Goal: Task Accomplishment & Management: Complete application form

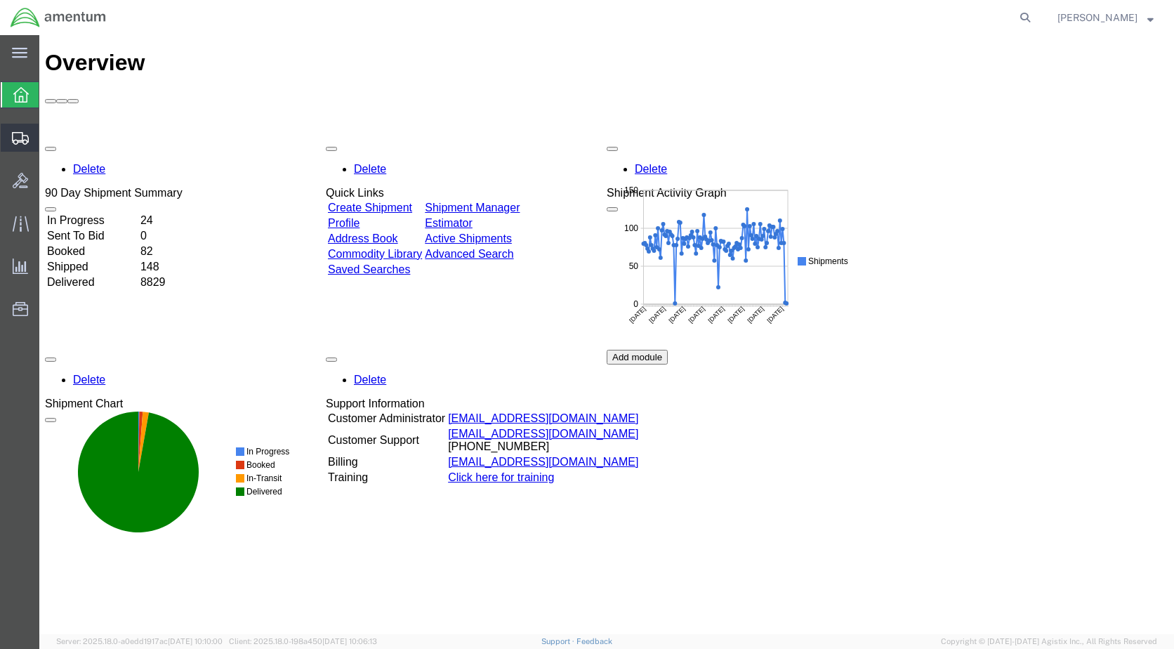
click at [0, 0] on span "Create Shipment" at bounding box center [0, 0] width 0 height 0
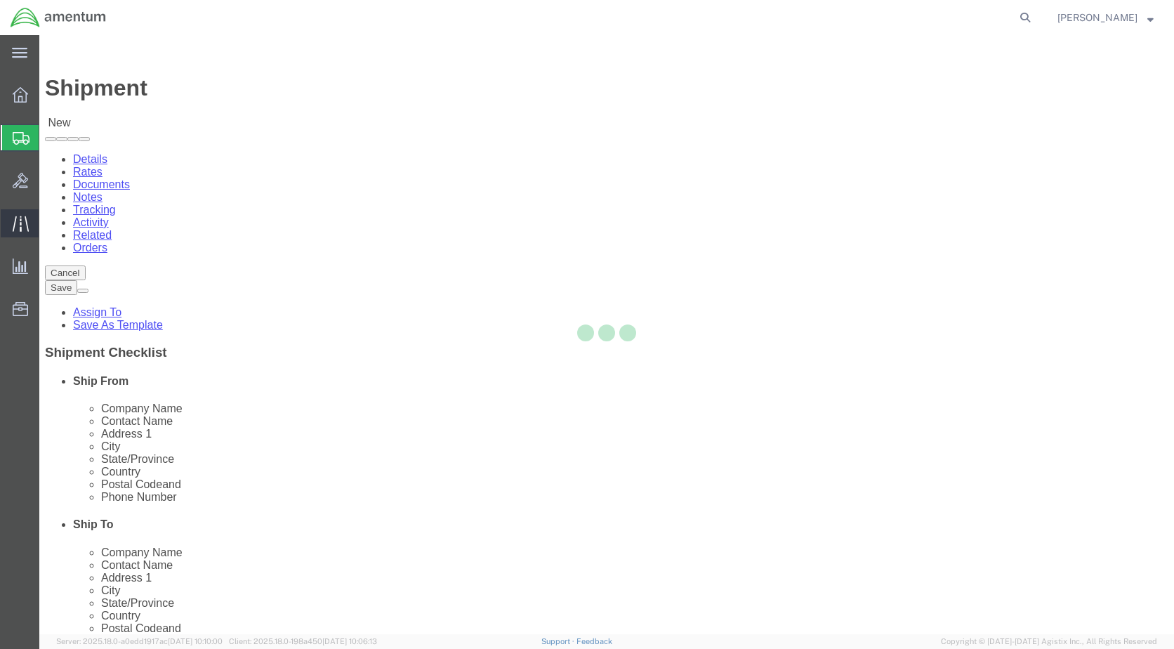
select select
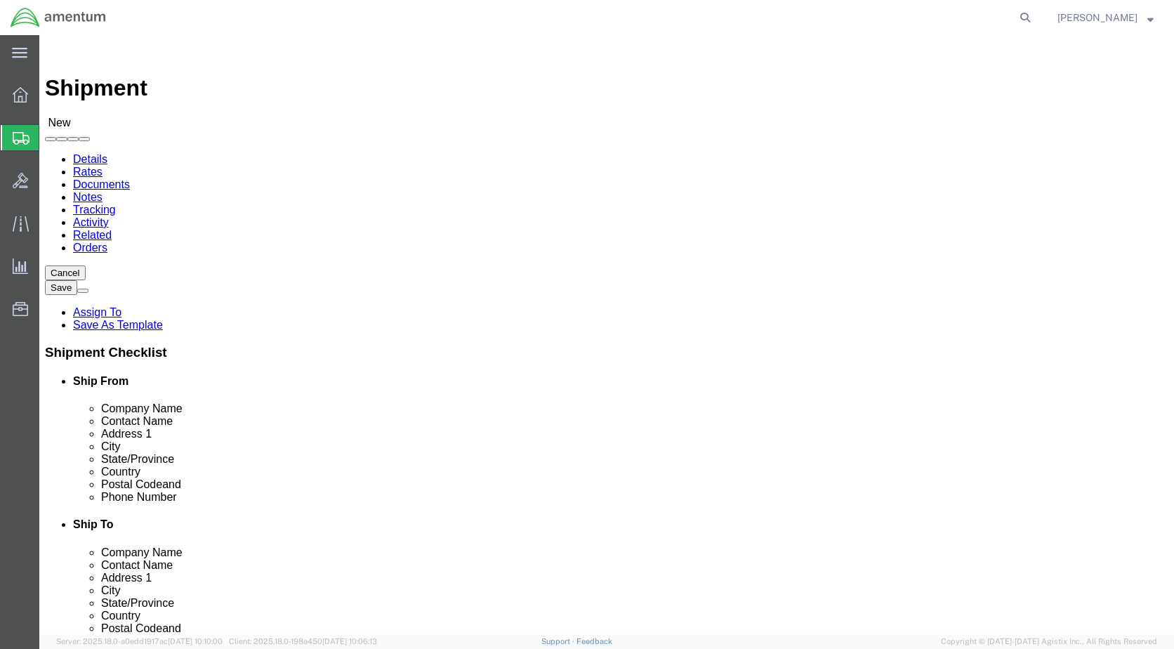
scroll to position [3018, 0]
select select "49927"
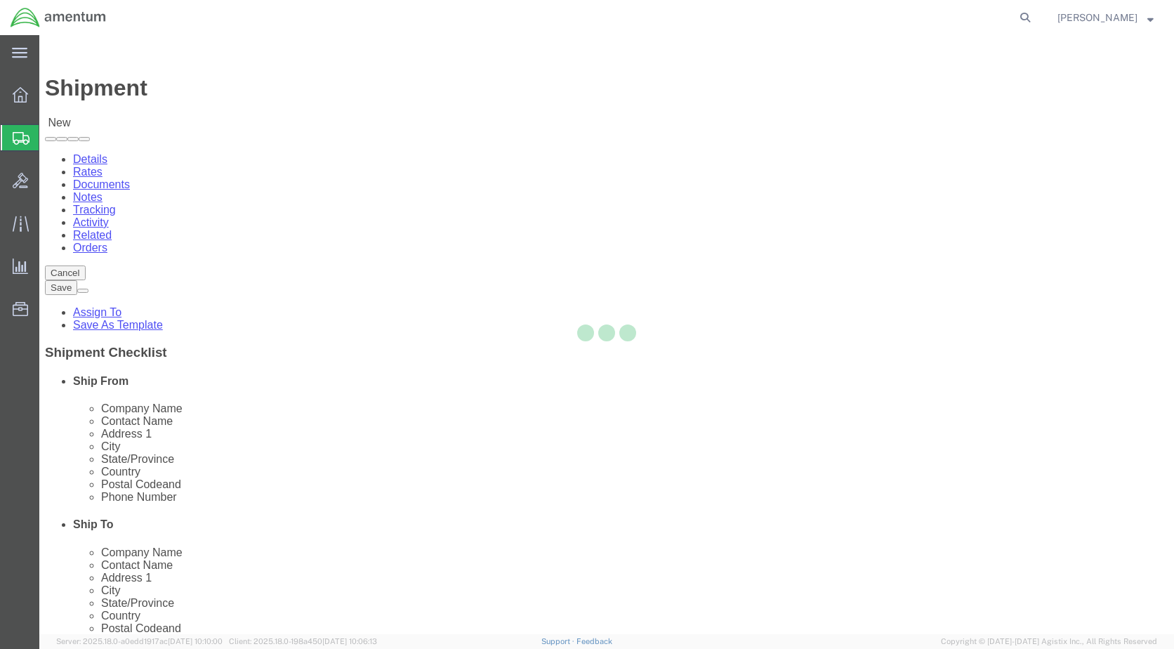
select select "NY"
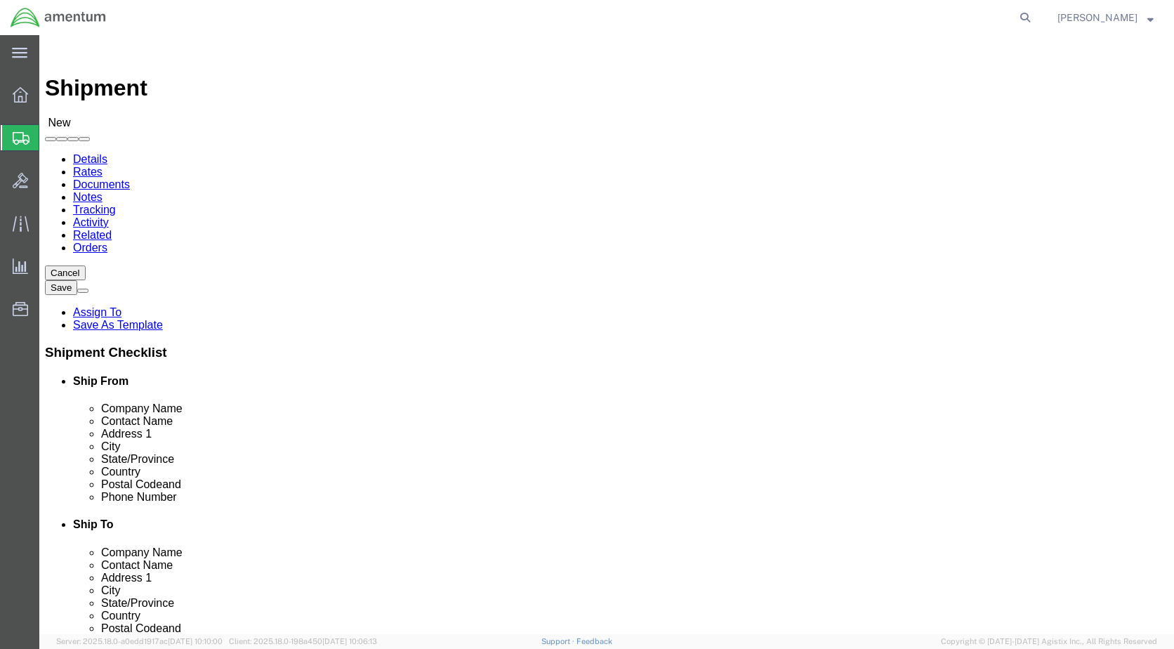
click span
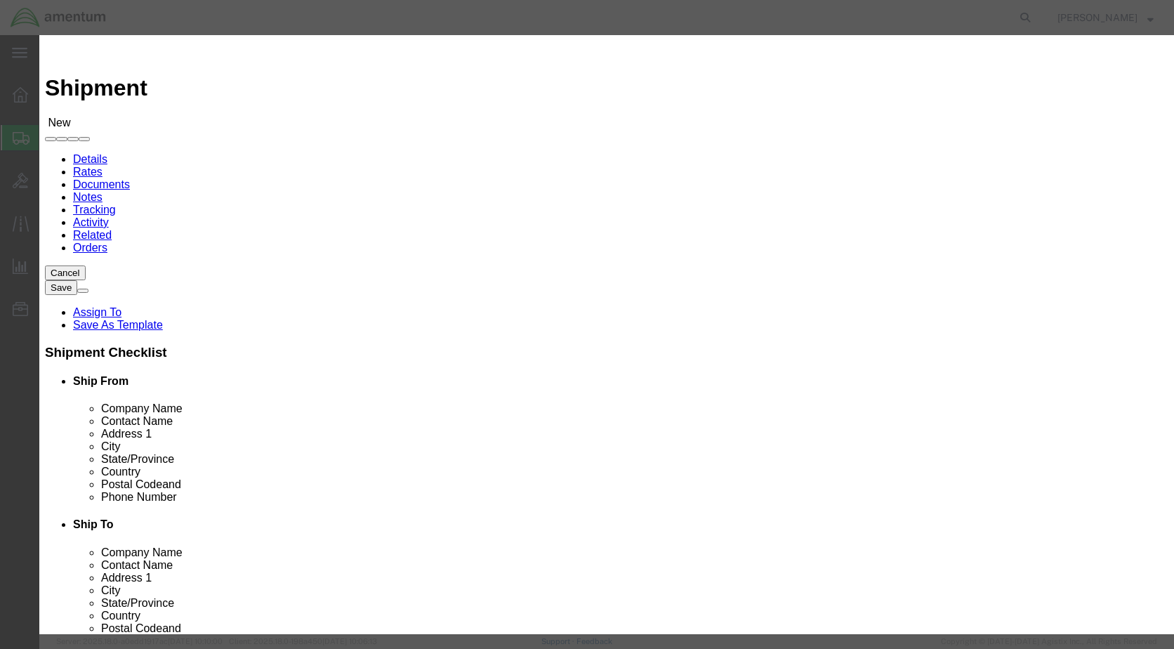
click select "Search by Address Book Name City Company Name Contact Name Country CustomerAlia…"
select select "companyName"
click select "Search by Address Book Name City Company Name Contact Name Country CustomerAlia…"
click input "text"
type input "honeywell"
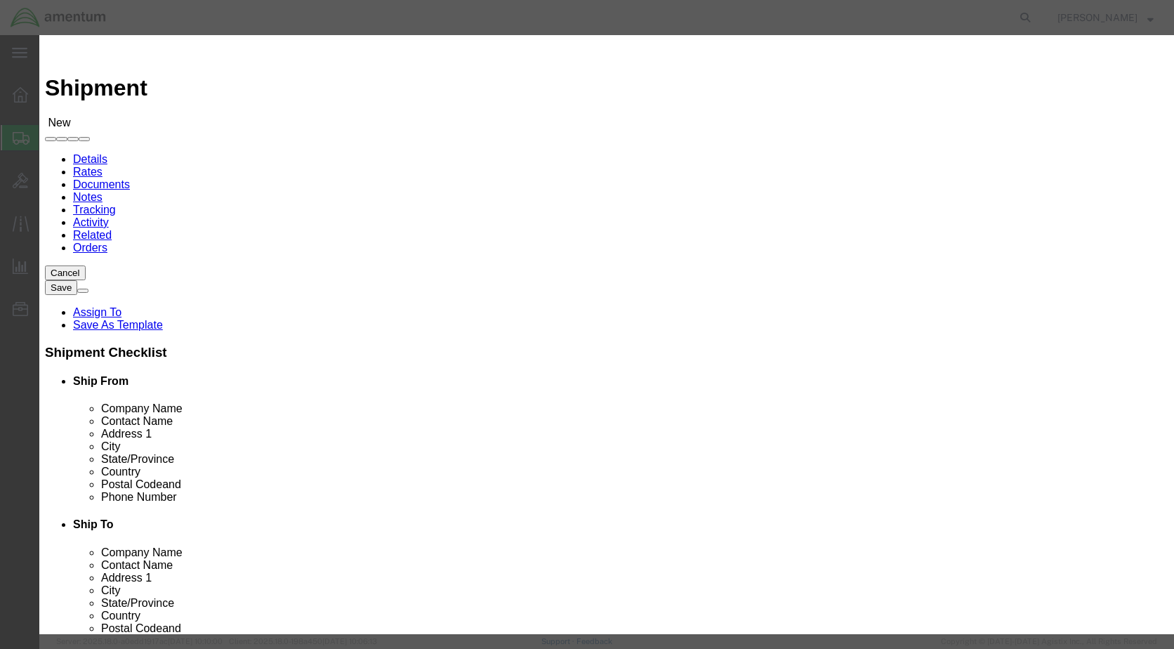
click icon "button"
click button "Select"
select select "AZ"
click button "Close"
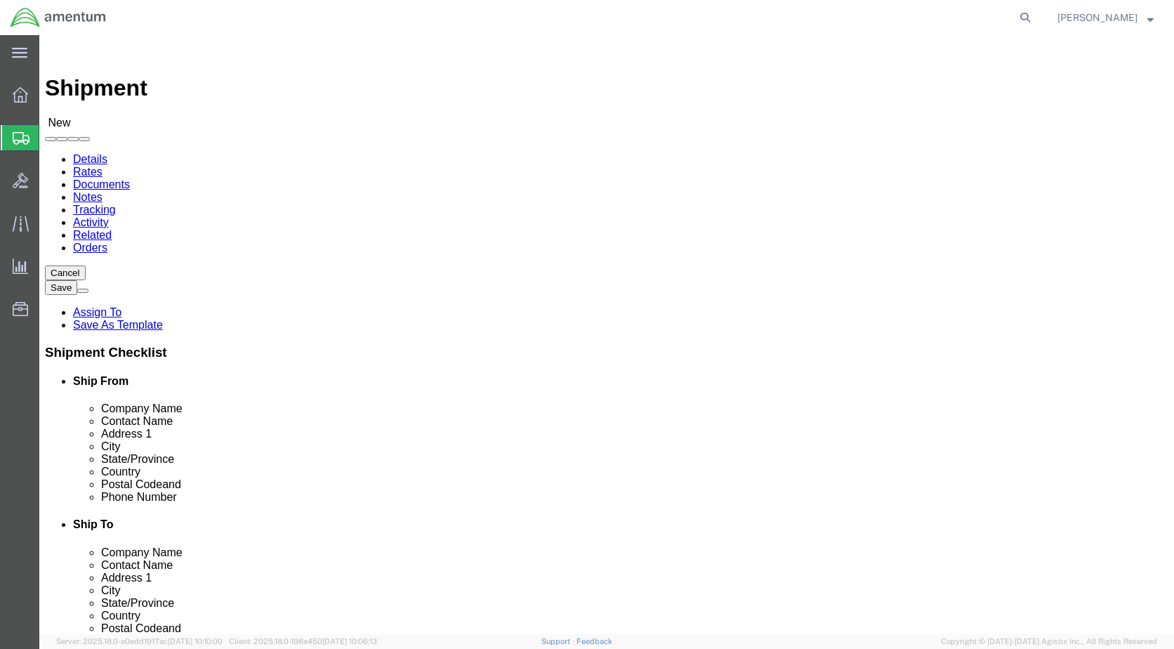
scroll to position [0, 0]
drag, startPoint x: 814, startPoint y: 293, endPoint x: 466, endPoint y: 280, distance: 347.7
click div "Contact Name"
type input "9C5"
drag, startPoint x: 633, startPoint y: 287, endPoint x: 526, endPoint y: 281, distance: 106.9
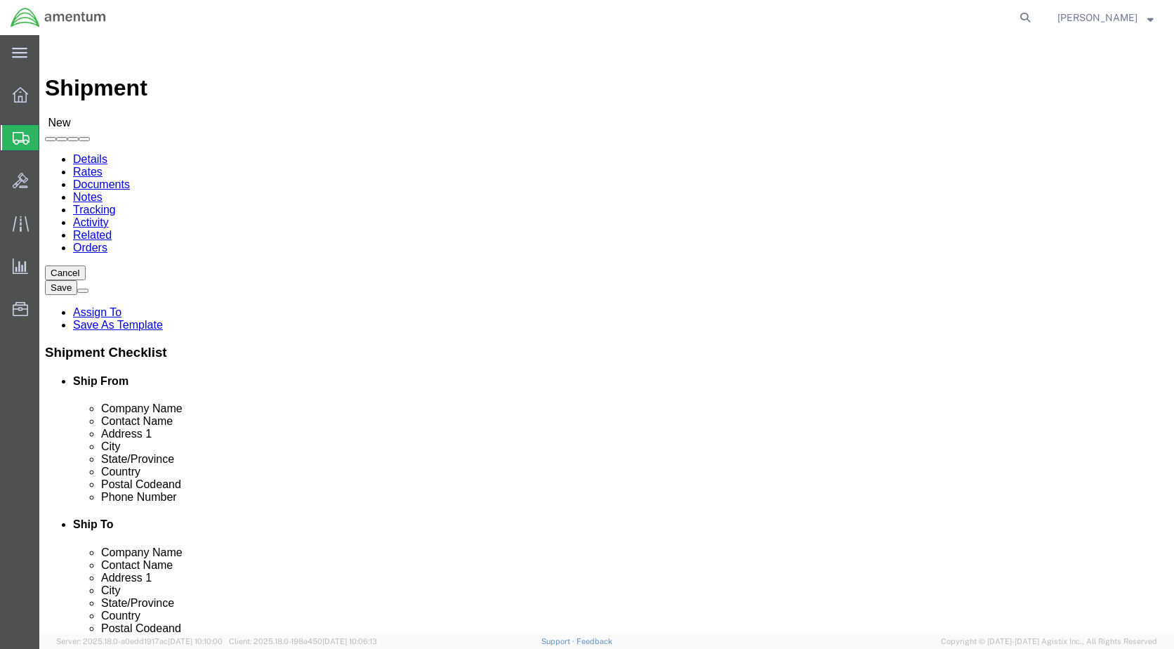
click div "Contact Name 9C5"
click input "text"
type input "[PHONE_NUMBER]"
click input "text"
type input "5"
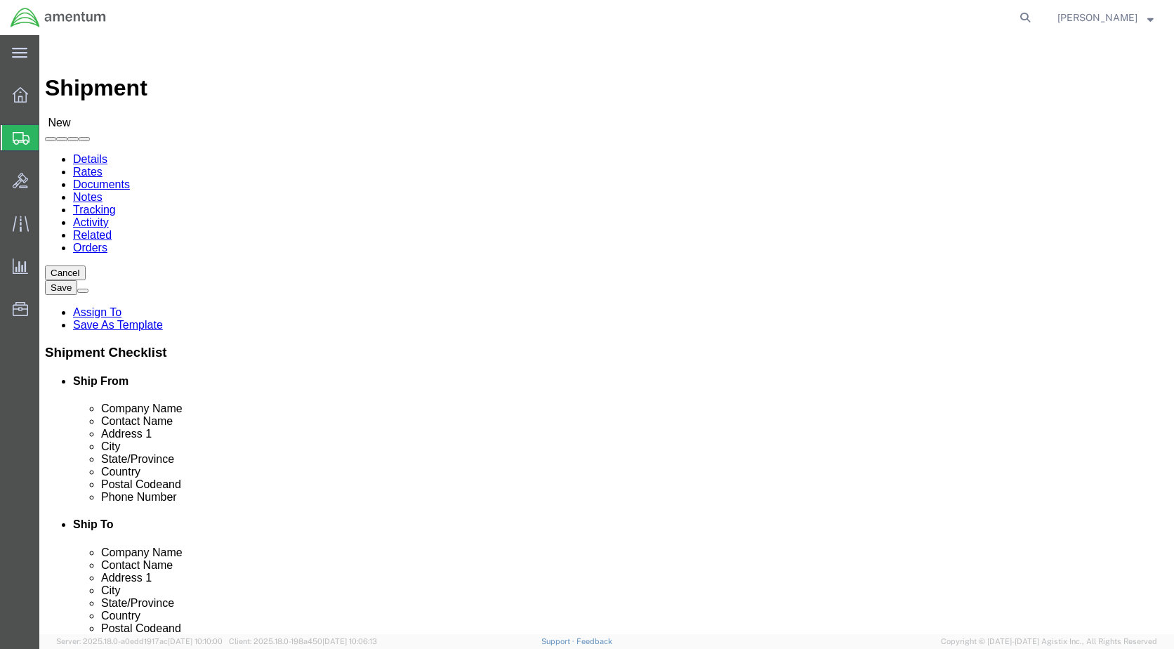
click input "text"
type input "[PERSON_NAME]"
click div "Location My Profile Location [PHONE_NUMBER] [PHONE_NUMBER] [PHONE_NUMBER] [PHON…"
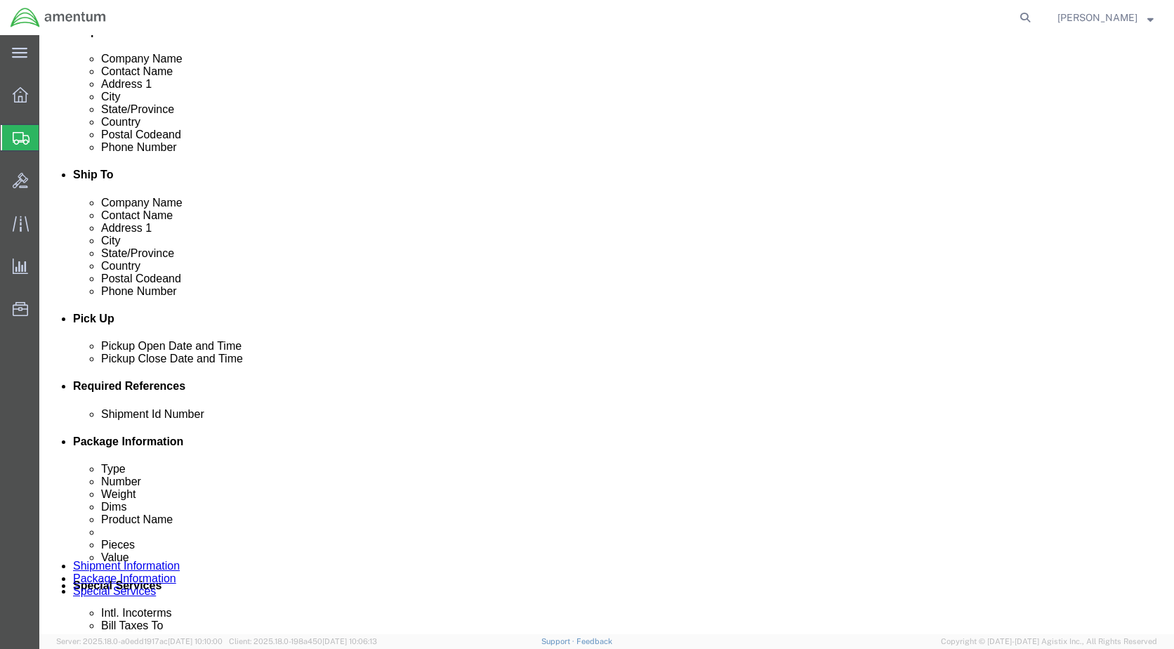
scroll to position [351, 0]
click div "[DATE] 8:00 AM"
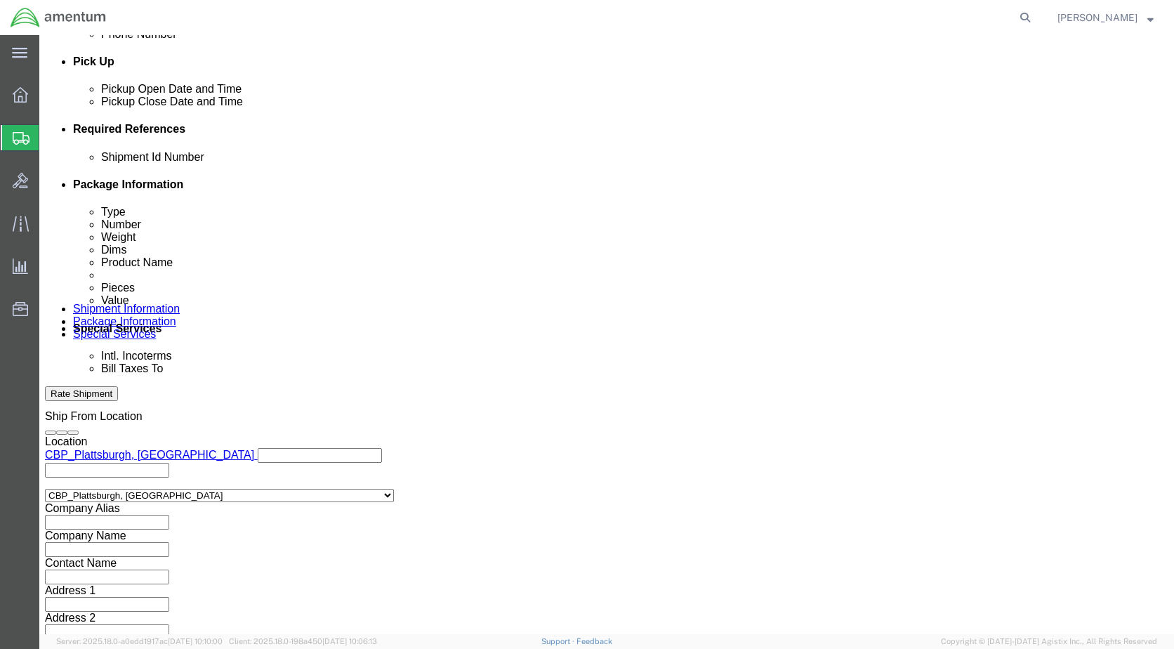
type input "9:00 AM"
click button "Apply"
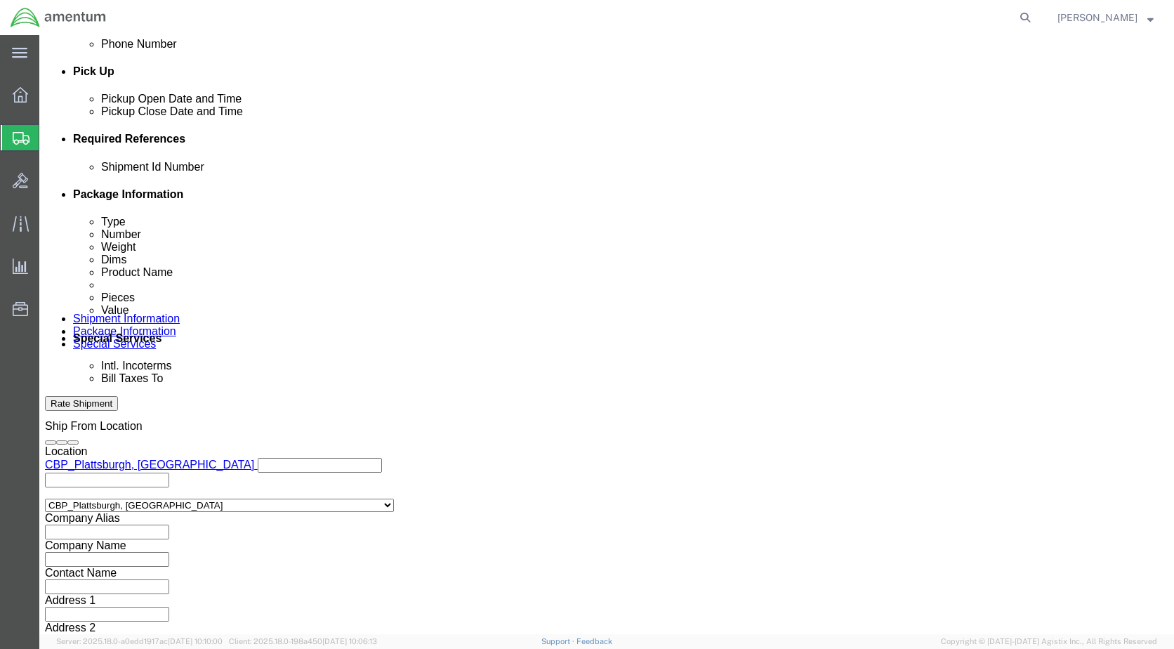
scroll to position [466, 0]
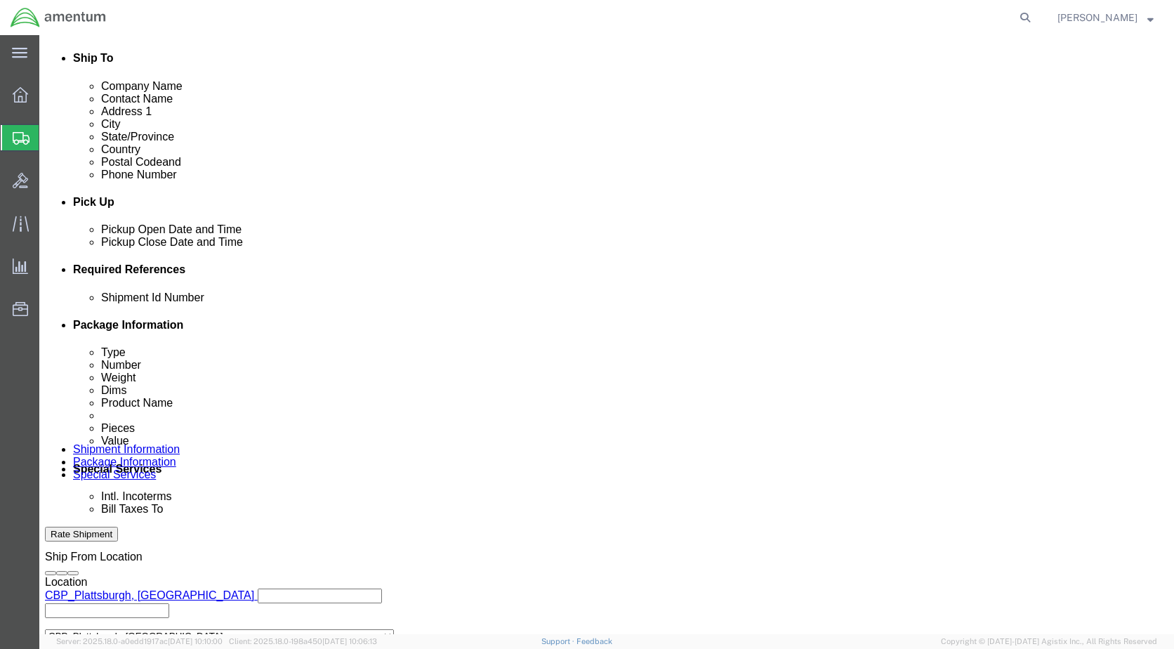
click div "[DATE] 10:00 AM"
type input "3:00 PM"
click button "Apply"
click input "text"
type input "DATABASE"
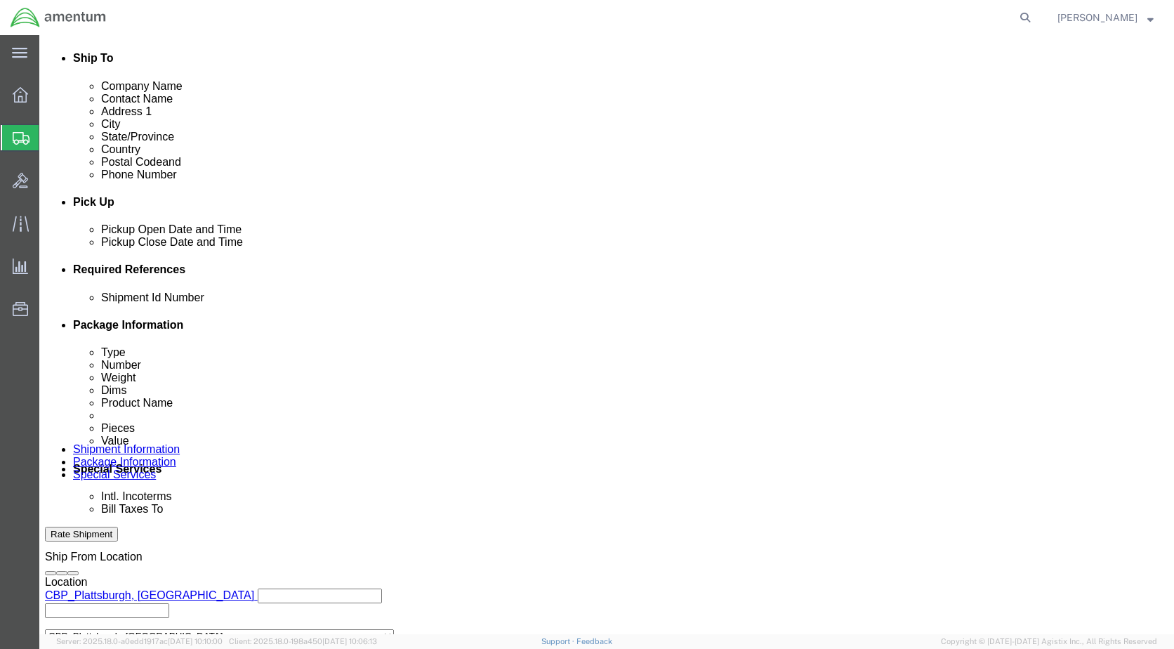
click button "Add reference"
click select "Select Account Type Activity ID Airline Appointment Number ASN Batch Request # …"
select select "CUSTREF"
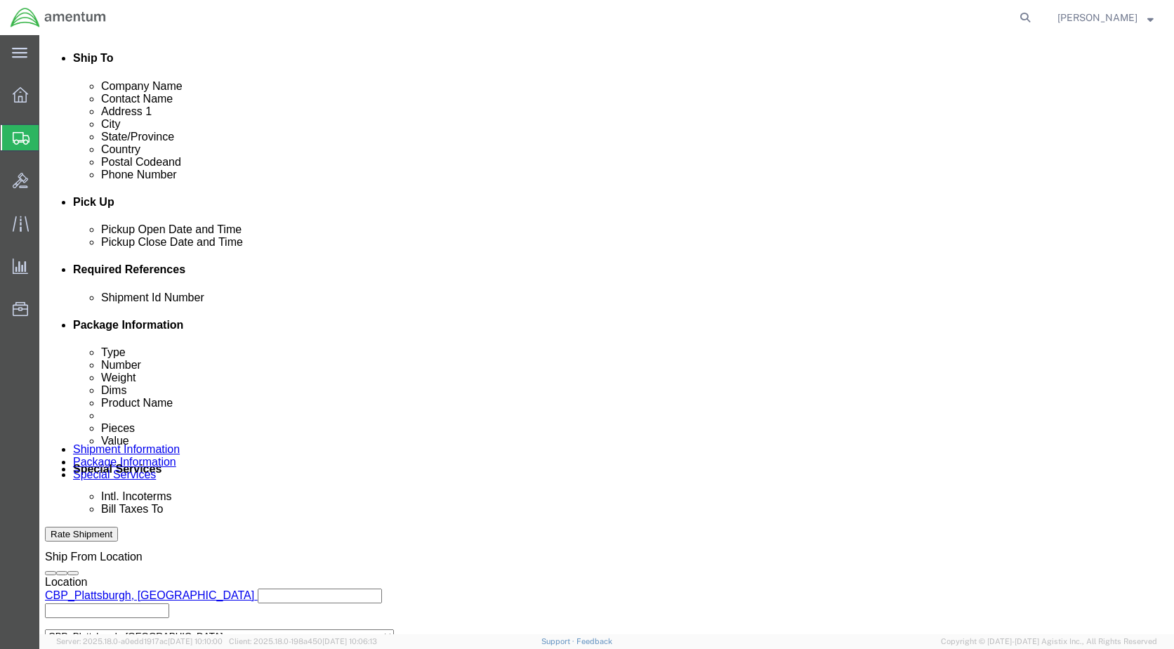
click select "Select Account Type Activity ID Airline Appointment Number ASN Batch Request # …"
select select "DEPT"
click select "Select Account Type Activity ID Airline Appointment Number ASN Batch Request # …"
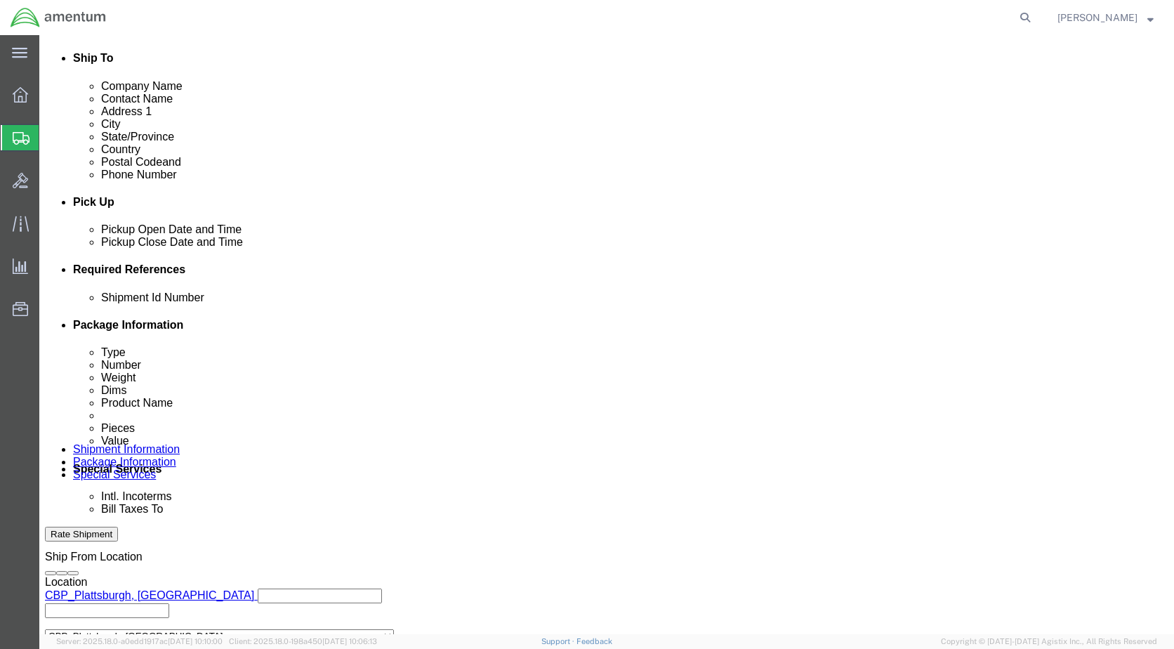
select select "PROJNUM"
click select "Select Account Type Activity ID Airline Appointment Number ASN Batch Request # …"
click input "text"
type input "DATABASE 541PB"
click input "text"
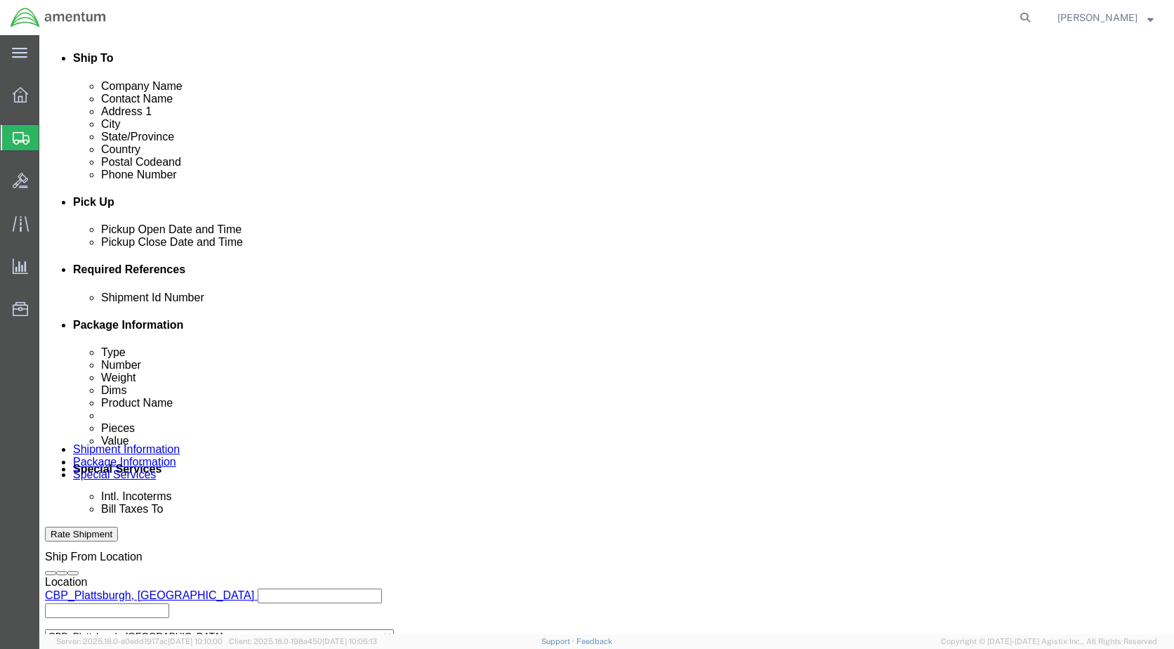
type input "CBP"
click input "text"
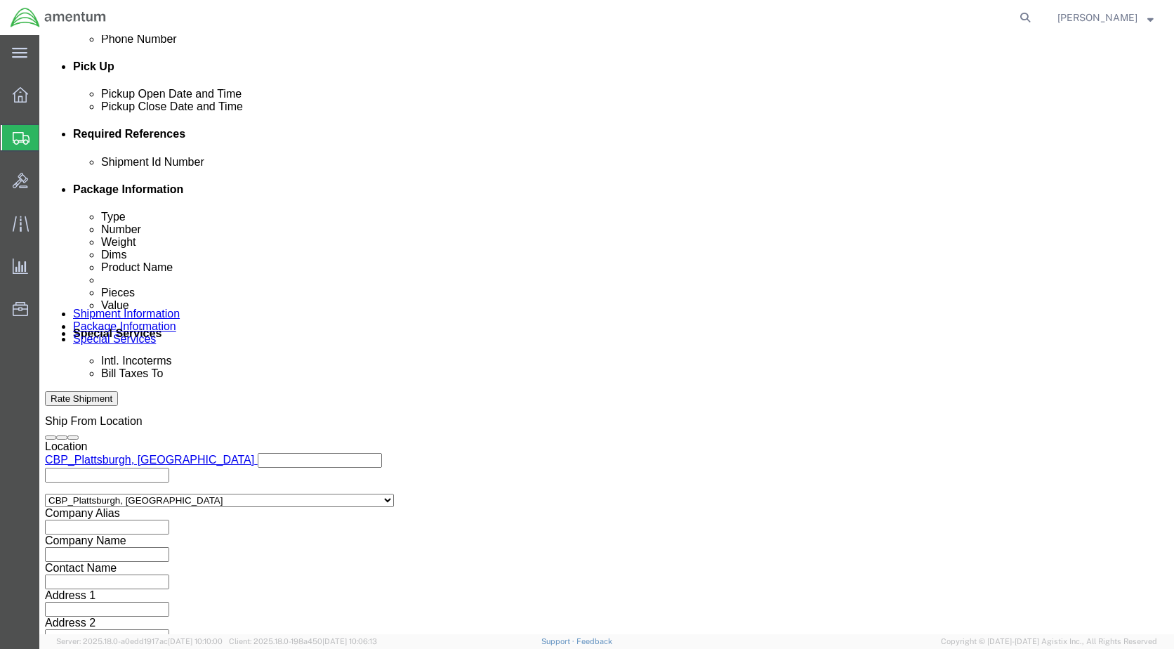
scroll to position [633, 0]
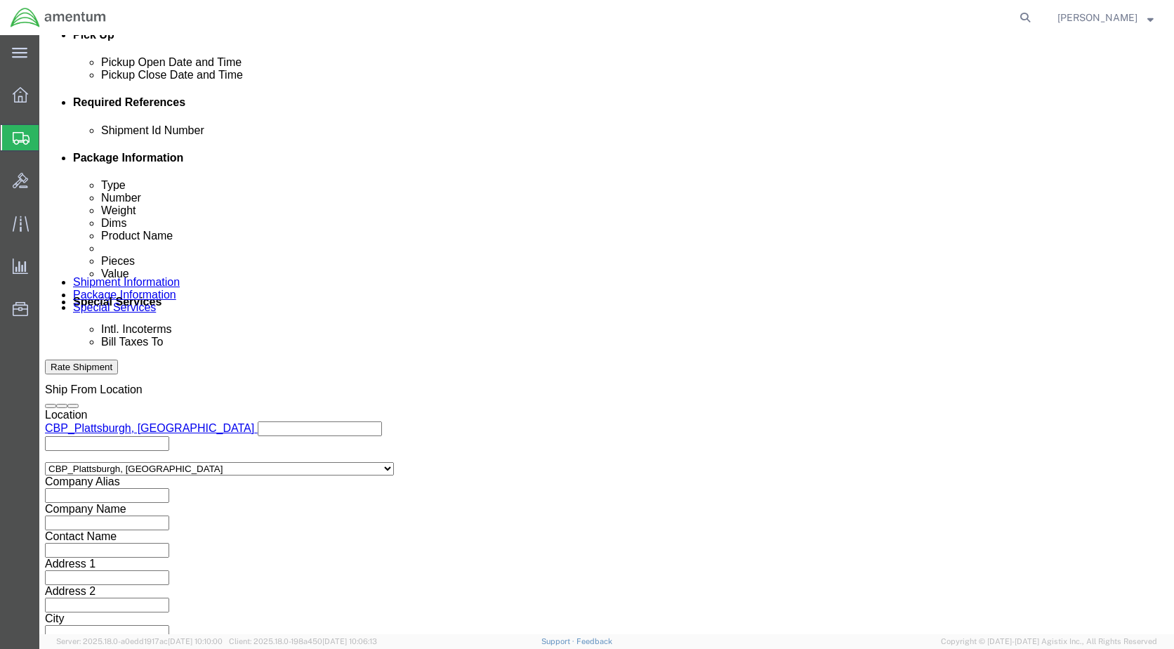
type input "6118.03.03.2219.000.EPL.0000"
click button "Continue"
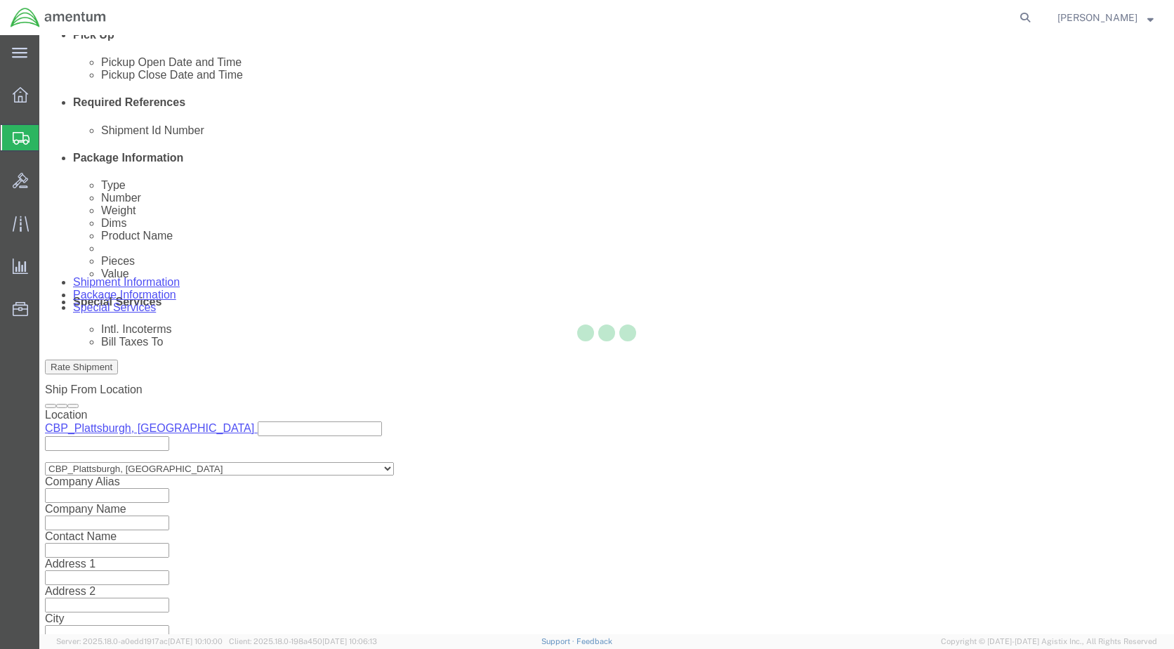
scroll to position [0, 0]
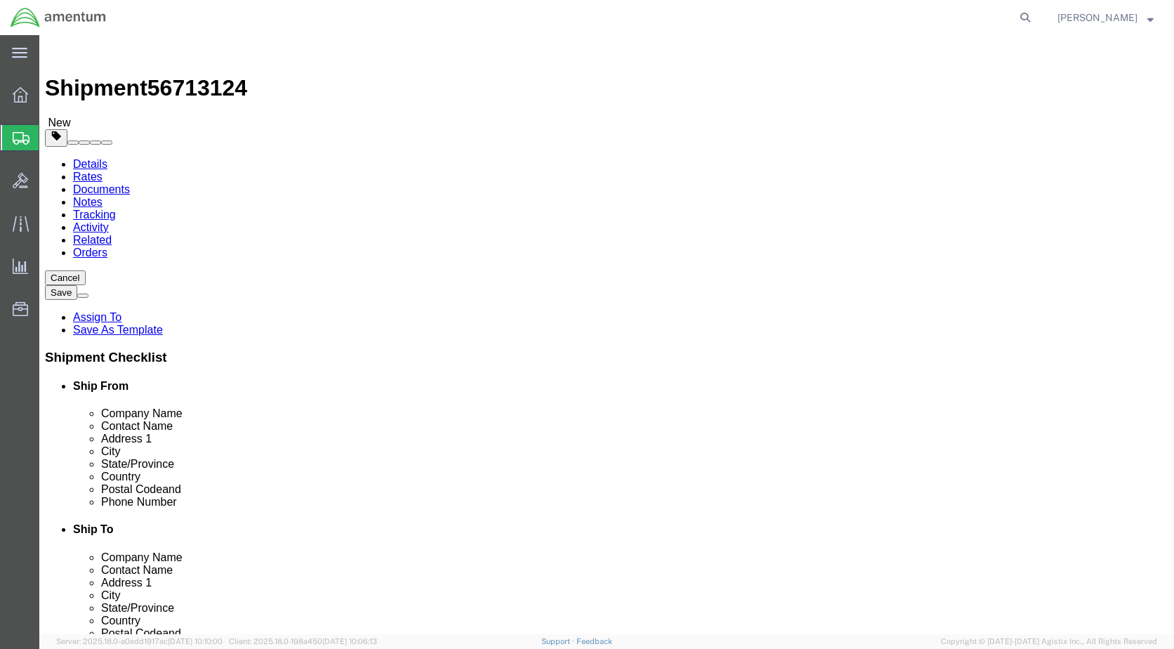
click div "Package Type Select BCK Boxes Bale(s) Basket(s) Bolt(s) Bottle(s) Buckets Bulk …"
click select "Select BCK Boxes Bale(s) Basket(s) Bolt(s) Bottle(s) Buckets Bulk Bundle(s) Can…"
select select "PAK"
click select "Select BCK Boxes Bale(s) Basket(s) Bolt(s) Bottle(s) Buckets Bulk Bundle(s) Can…"
type input "10.25"
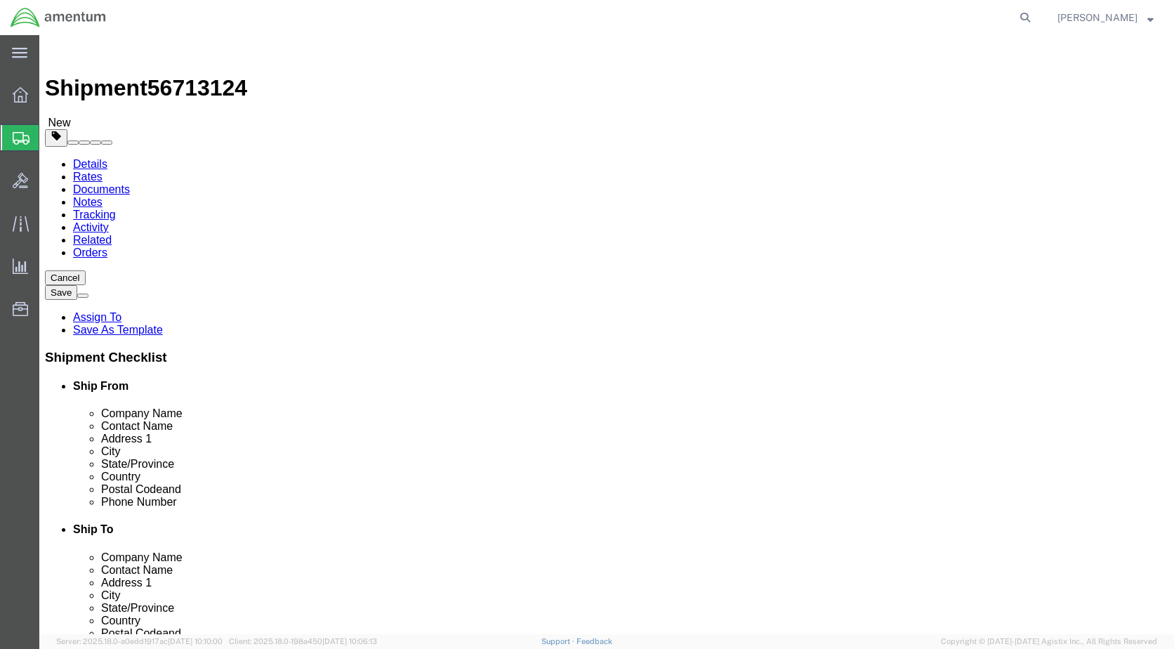
type input "12.75"
type input "1.00"
click div "Weight 0.00 Select kgs lbs Ship. t°"
type input "1"
click link "Add Content"
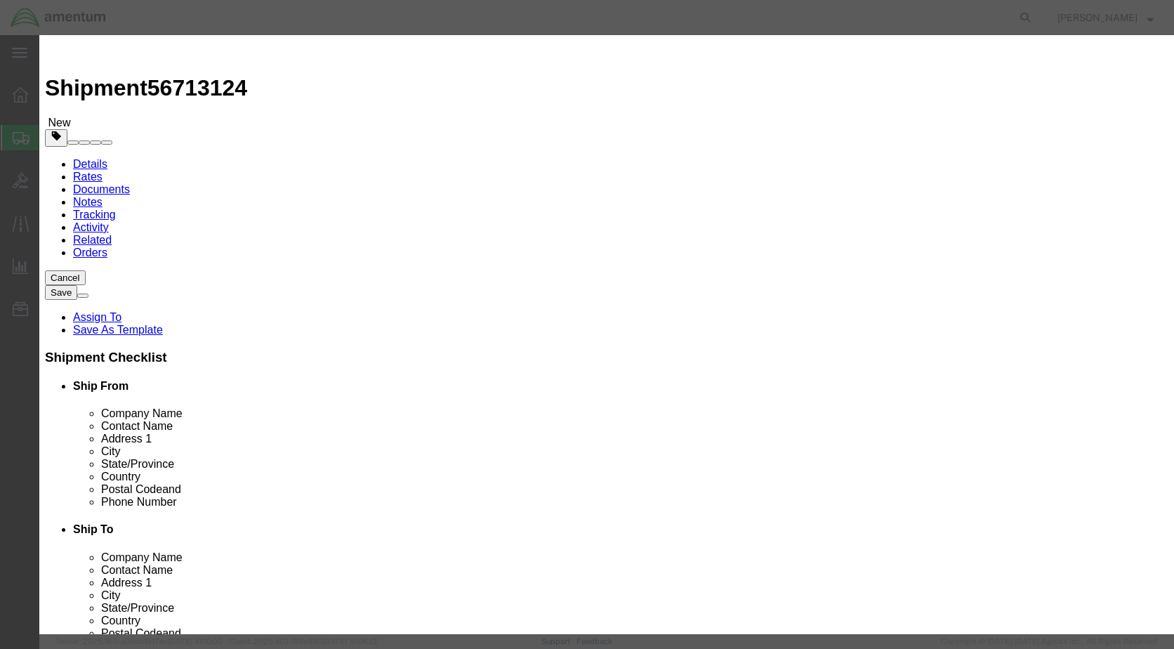
click input "text"
type input "DATABASE 541PB"
drag, startPoint x: 349, startPoint y: 126, endPoint x: 309, endPoint y: 122, distance: 40.2
click div "Product Name DATABASE 541PB Pieces 0 Select Bag Barrels 100Board Feet Bottle Bo…"
type input "1"
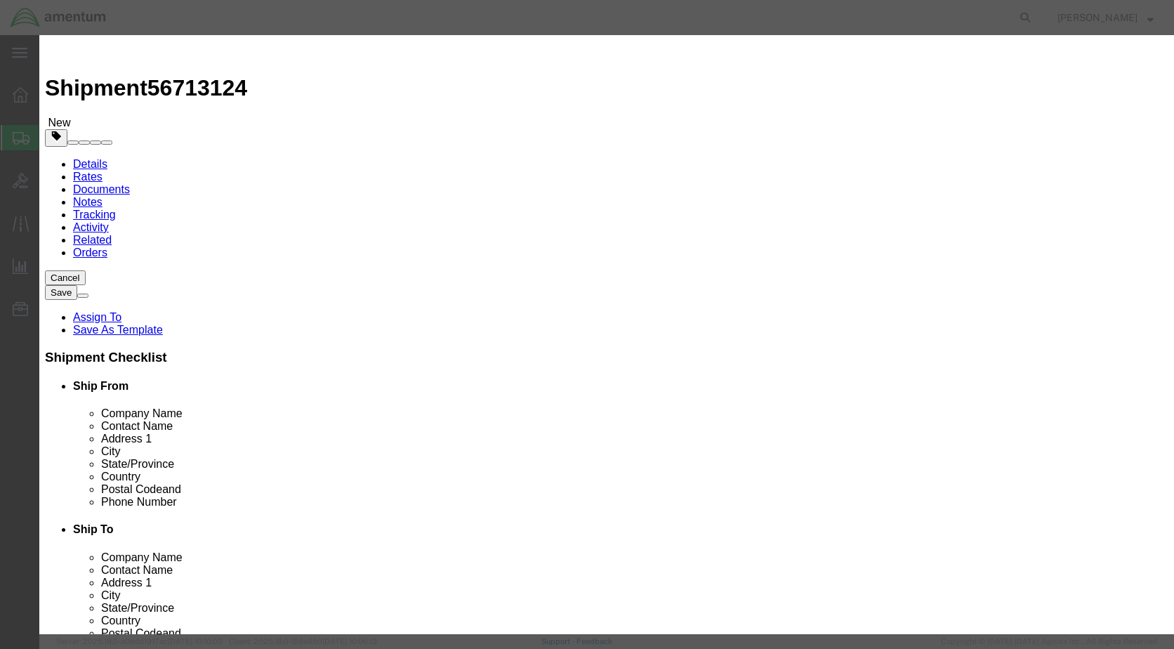
click input "text"
type input "2"
type input "100"
click button "Save & Close"
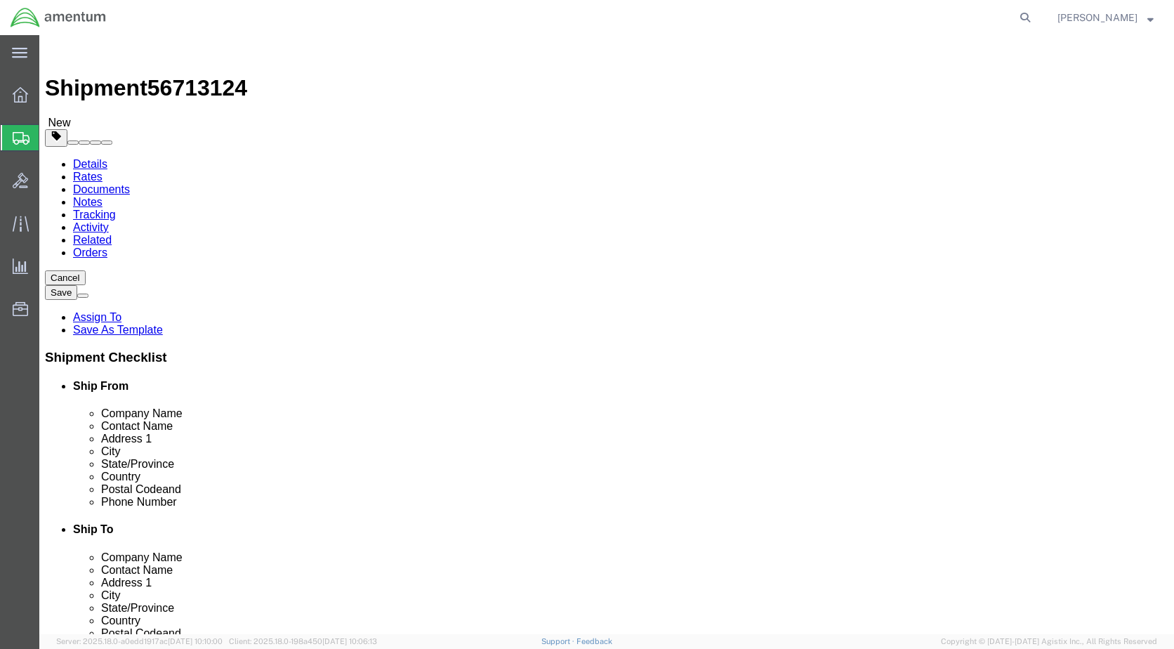
click button "Rate Shipment"
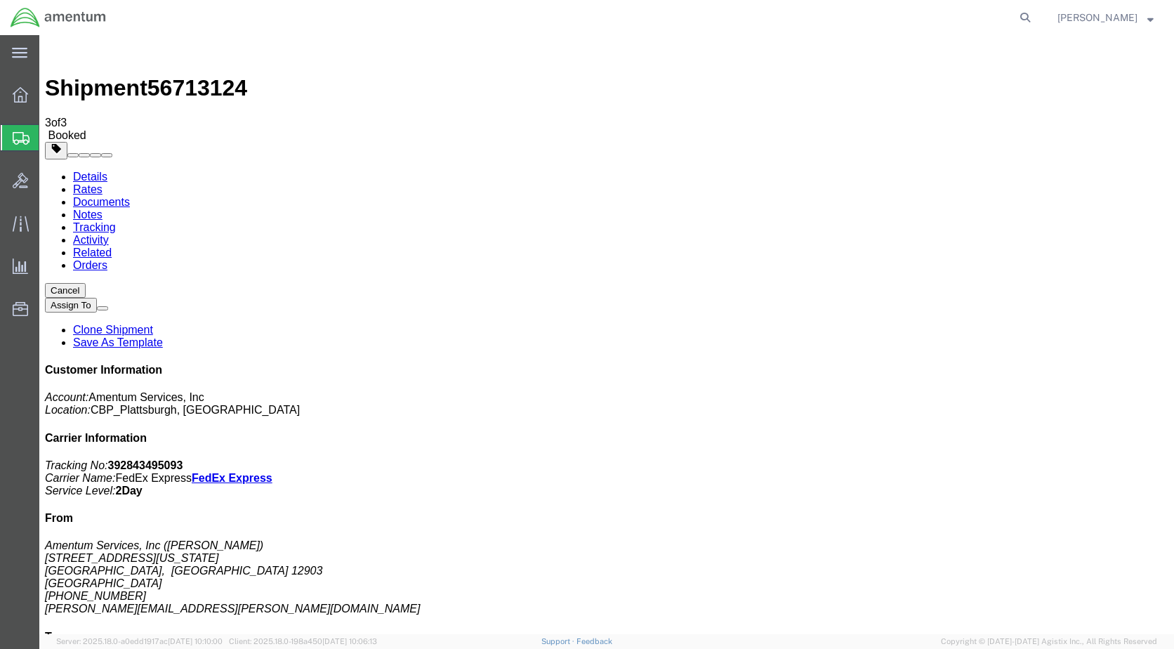
click at [91, 171] on link "Details" at bounding box center [90, 177] width 34 height 12
click link "Schedule pickup request"
